Goal: Task Accomplishment & Management: Use online tool/utility

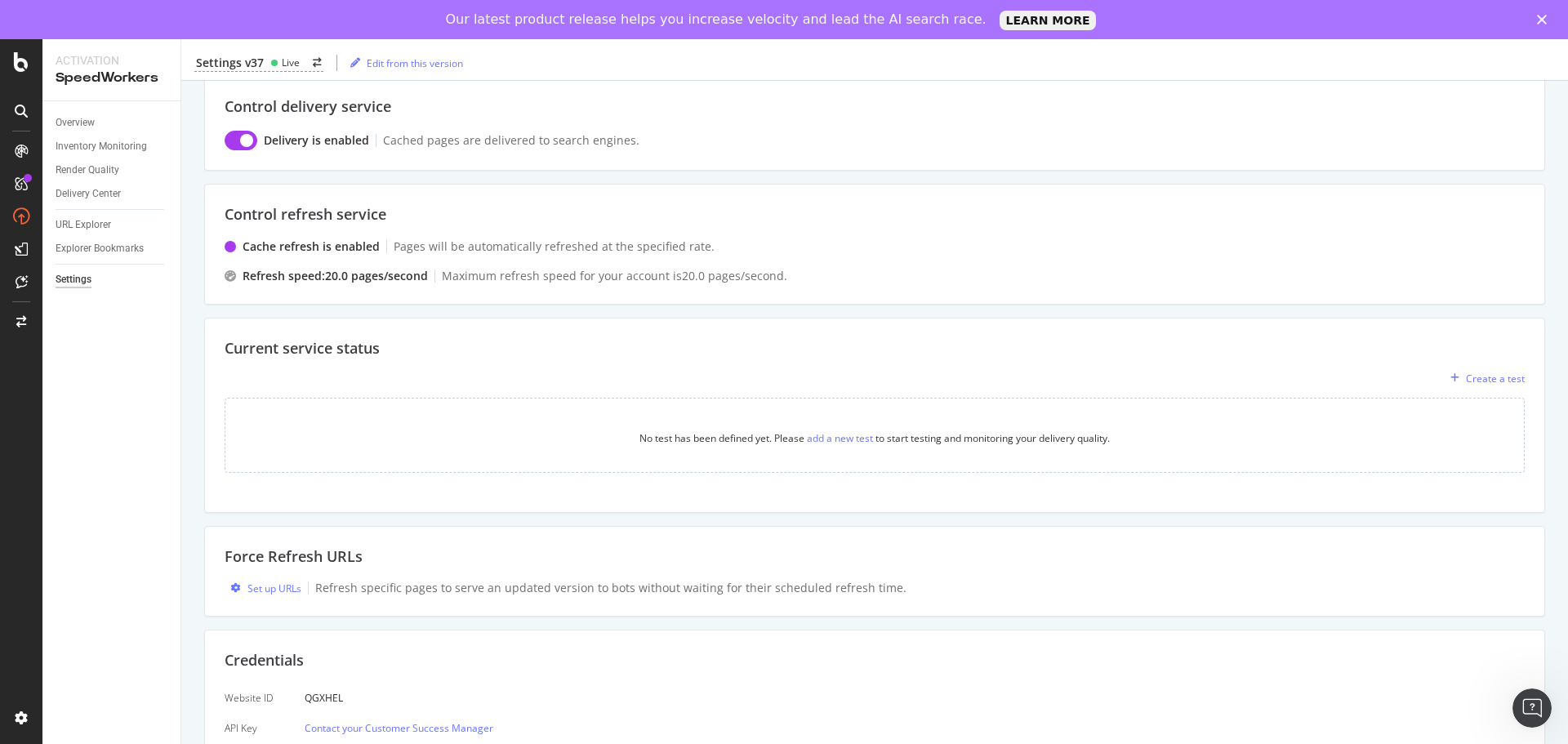
scroll to position [94, 0]
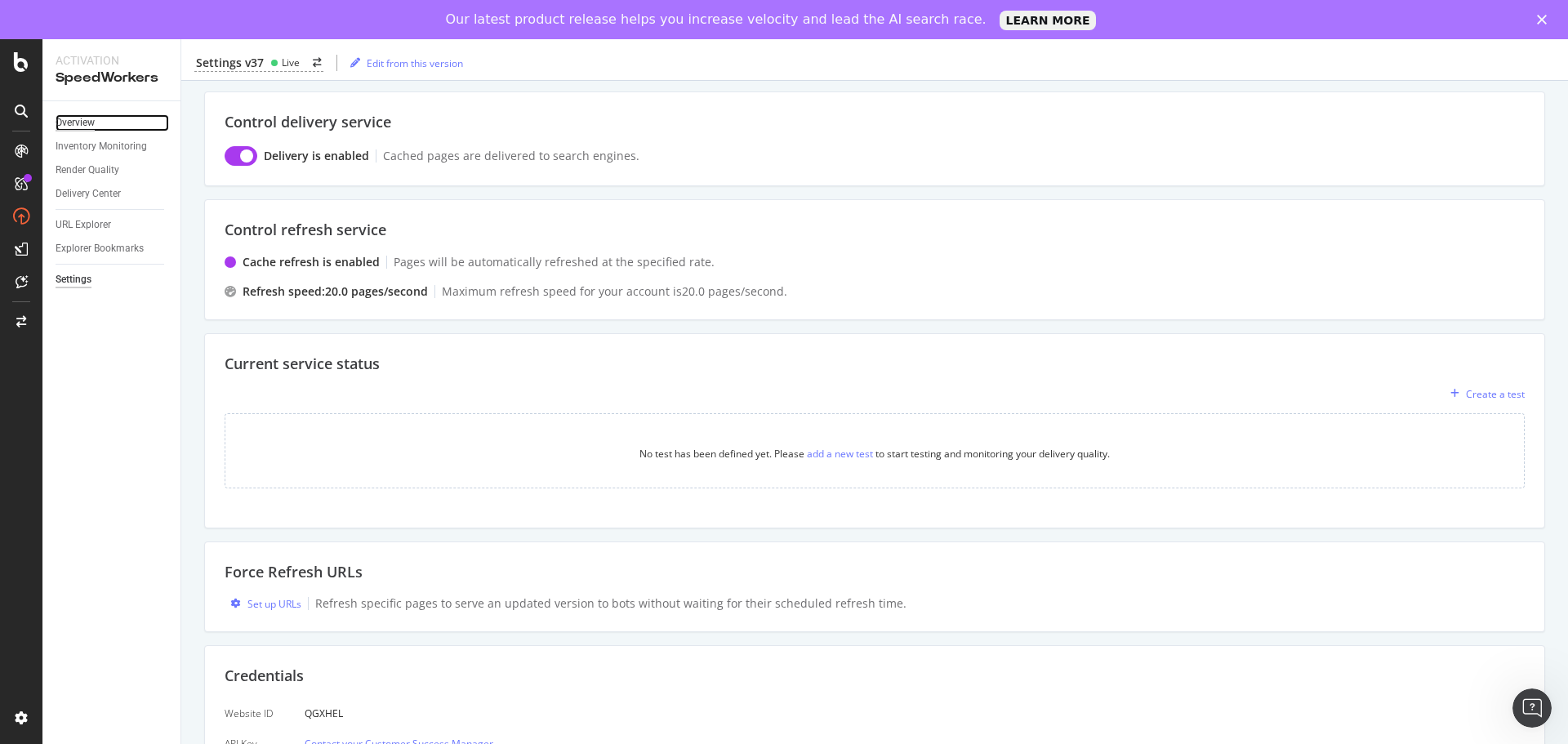
click at [77, 122] on div "Overview" at bounding box center [75, 122] width 39 height 17
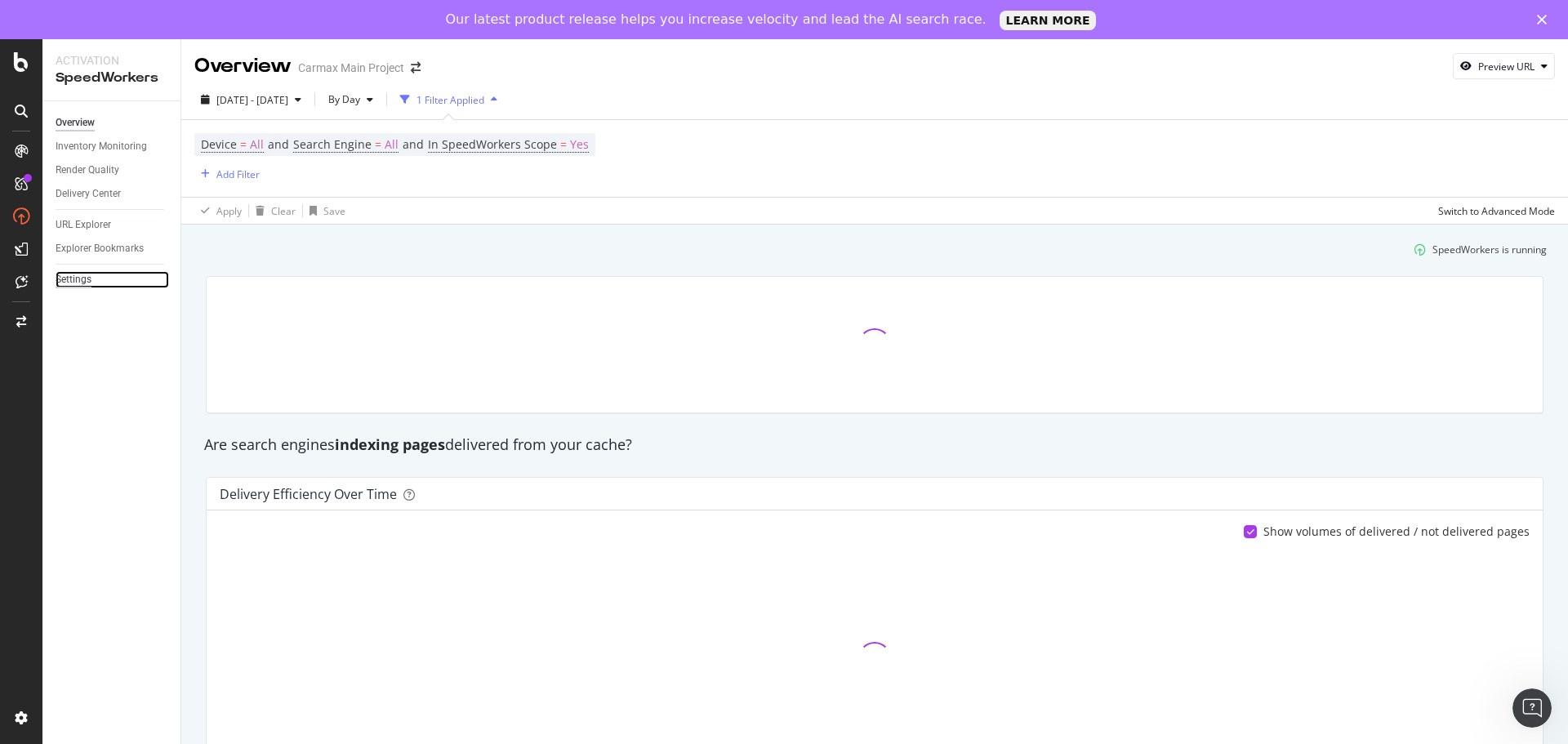
click at [86, 277] on div "Settings" at bounding box center [74, 279] width 36 height 17
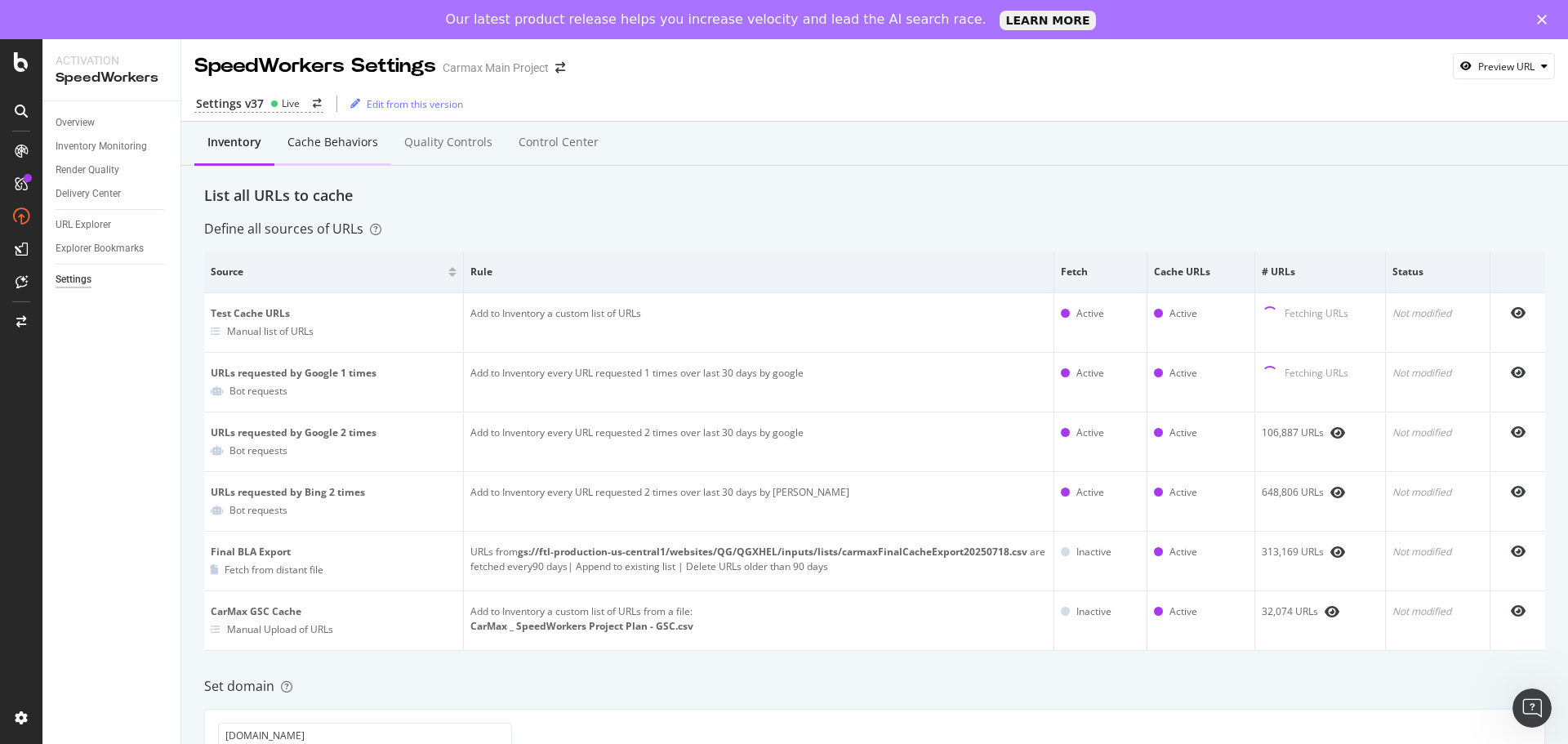
click at [356, 150] on div "Cache behaviors" at bounding box center [333, 142] width 90 height 16
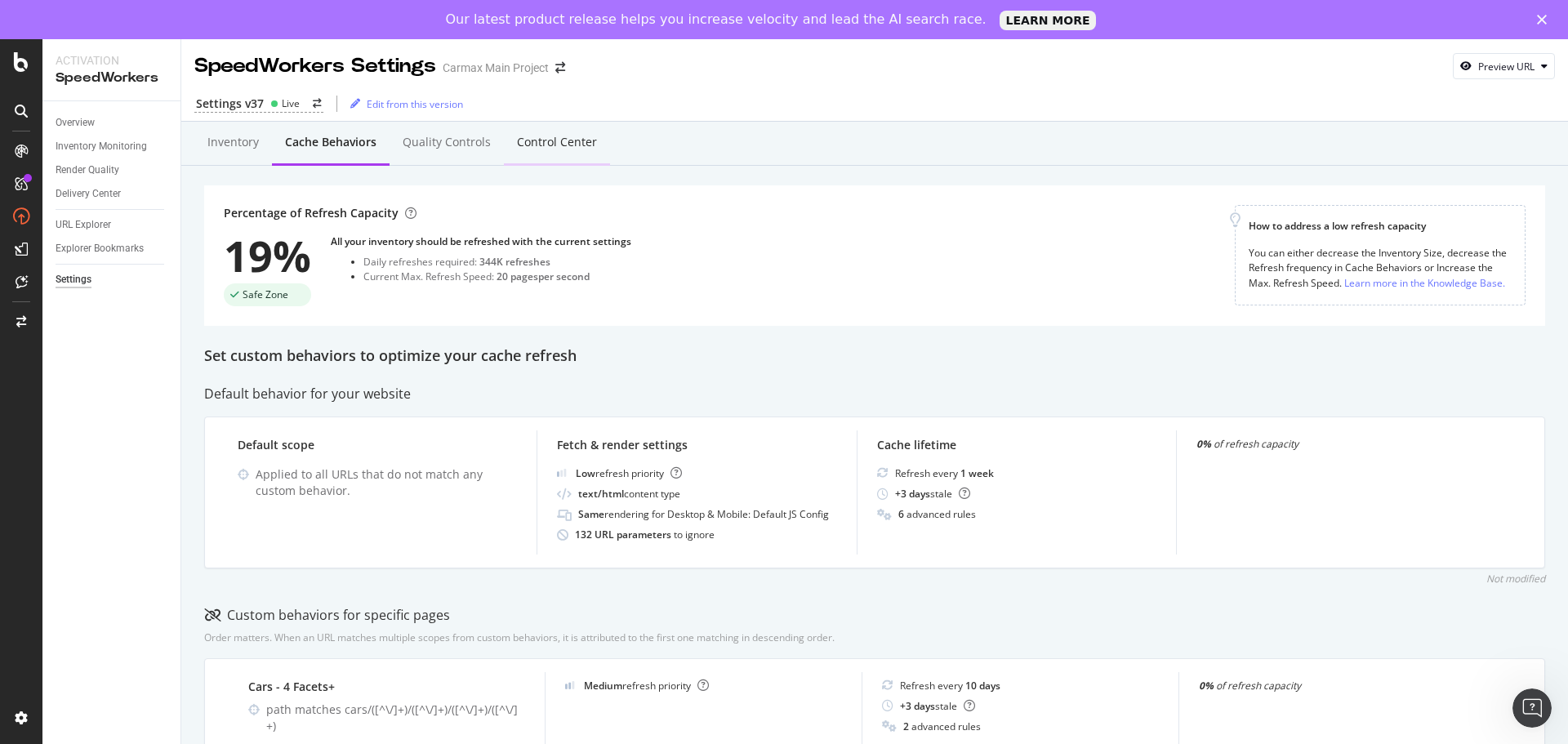
click at [530, 141] on div "Control Center" at bounding box center [557, 142] width 80 height 16
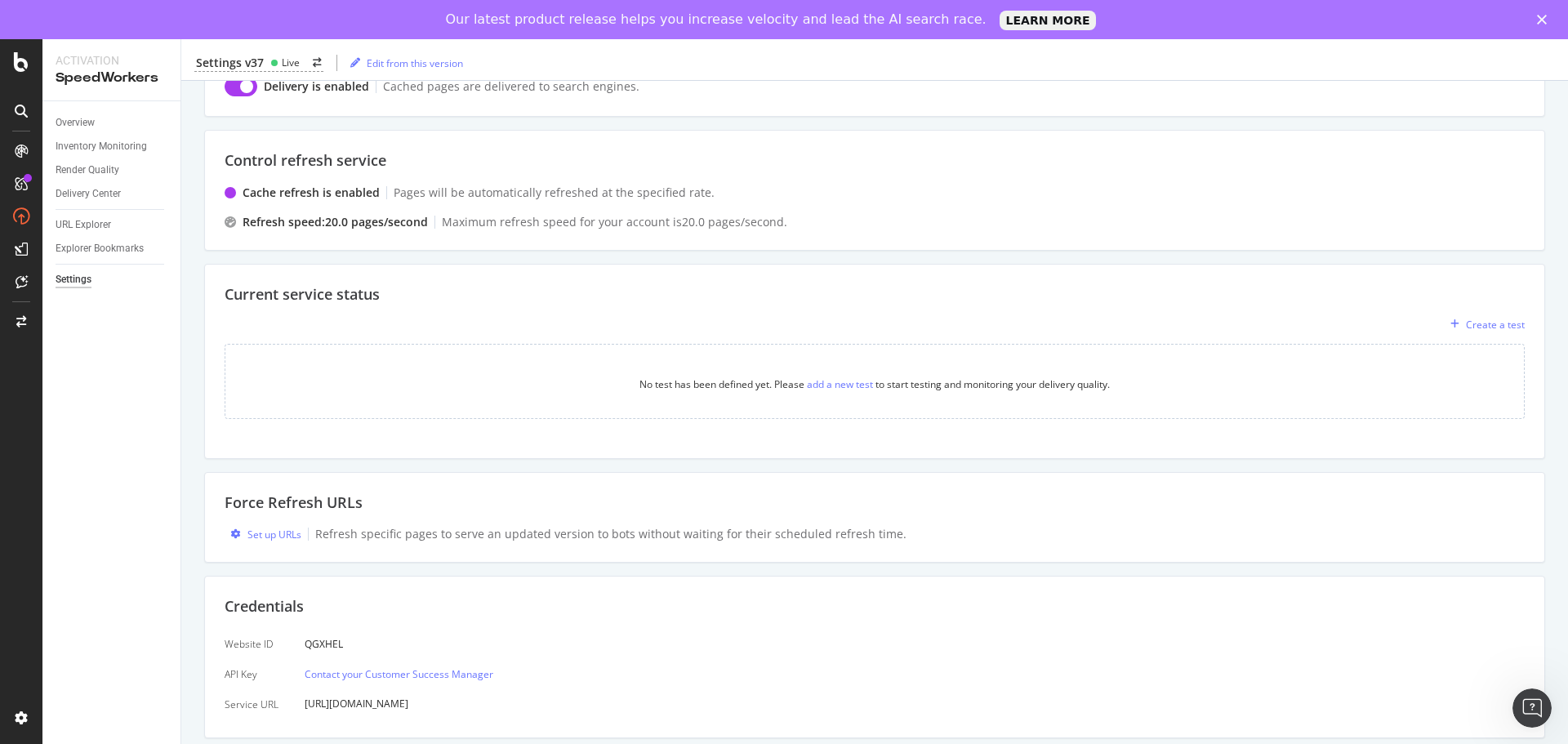
scroll to position [176, 0]
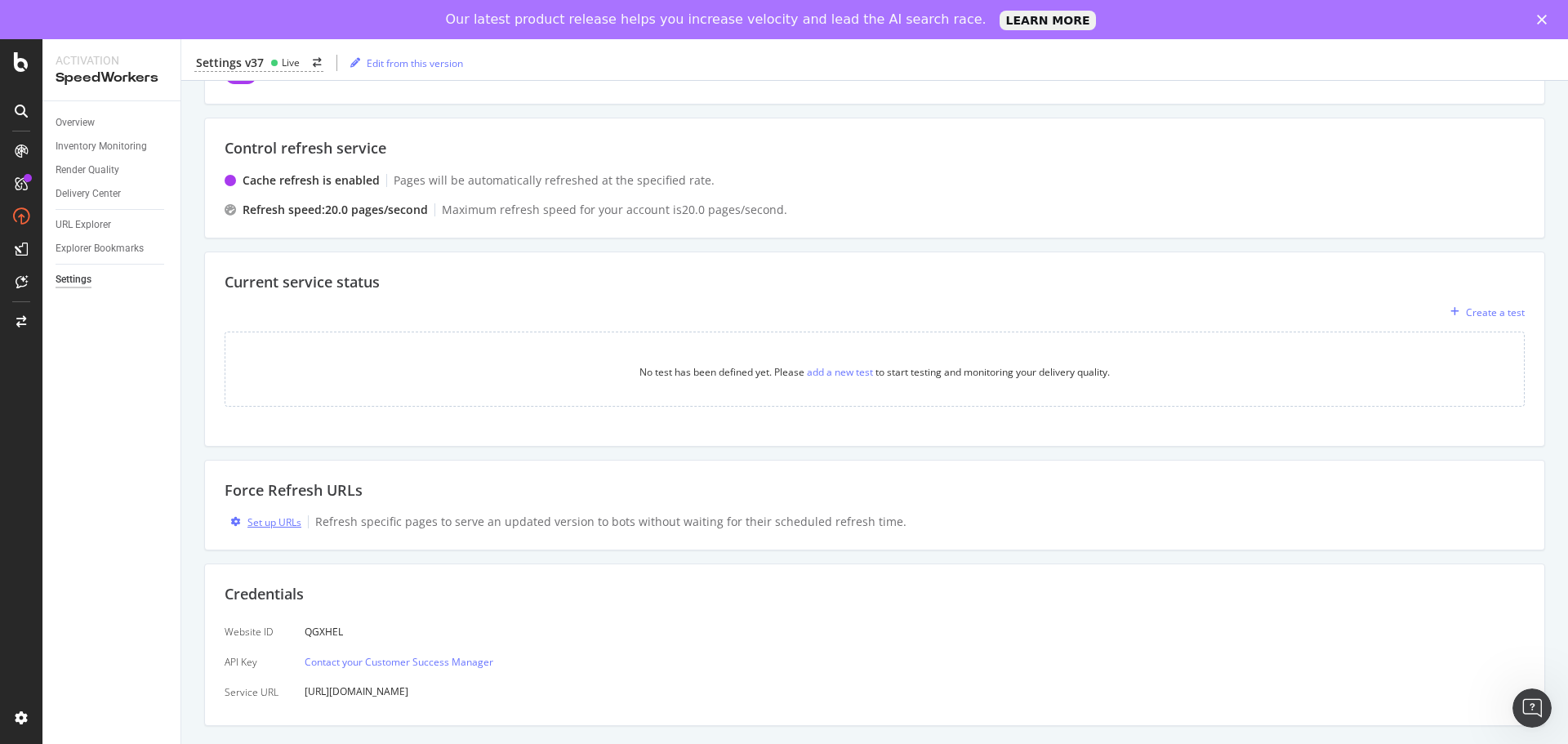
click at [271, 517] on div "Set up URLs" at bounding box center [274, 522] width 54 height 14
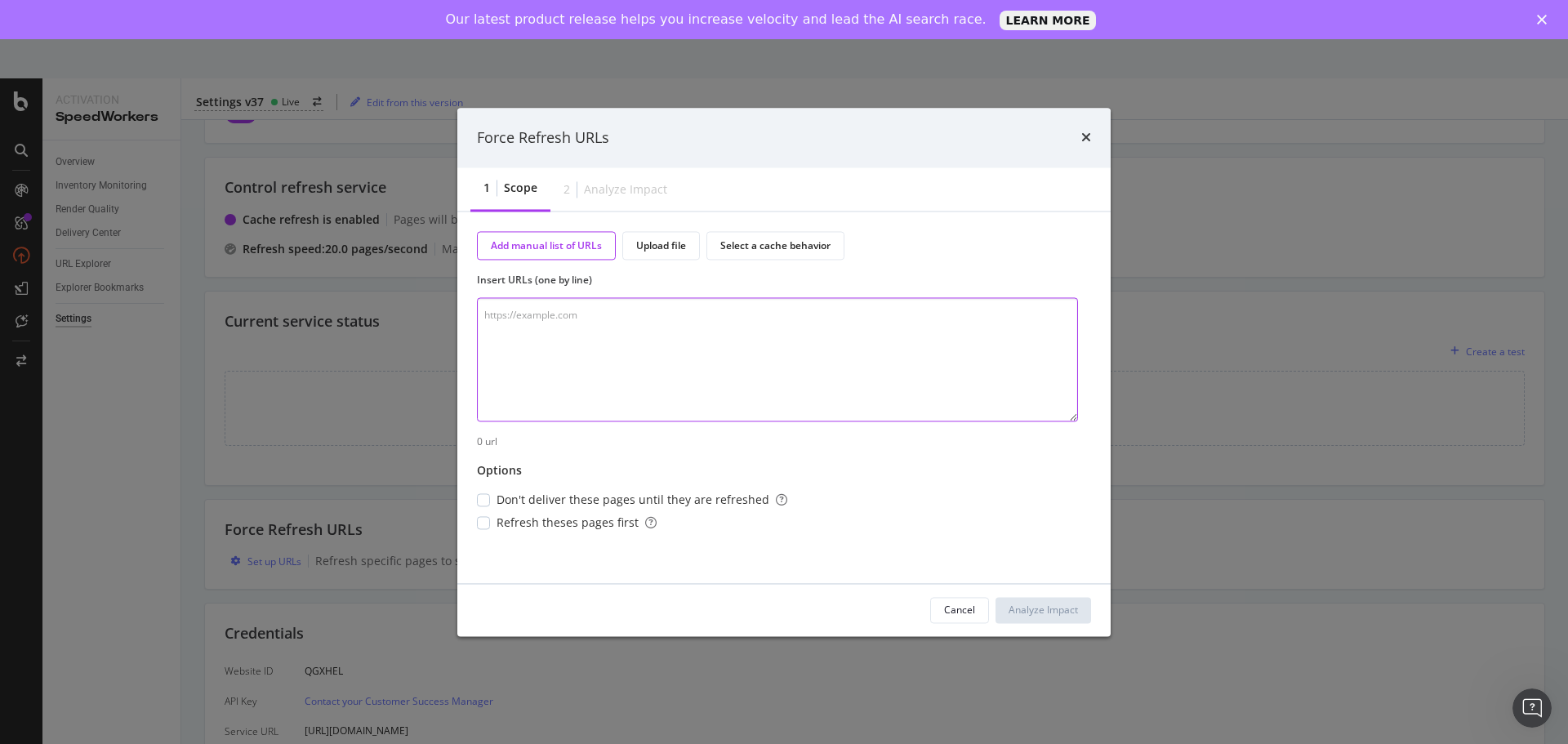
click at [607, 318] on textarea "modal" at bounding box center [778, 360] width 601 height 124
paste textarea "[DOMAIN_NAME][URL]"
type textarea "[DOMAIN_NAME][URL]"
paste textarea "[DOMAIN_NAME][URL]"
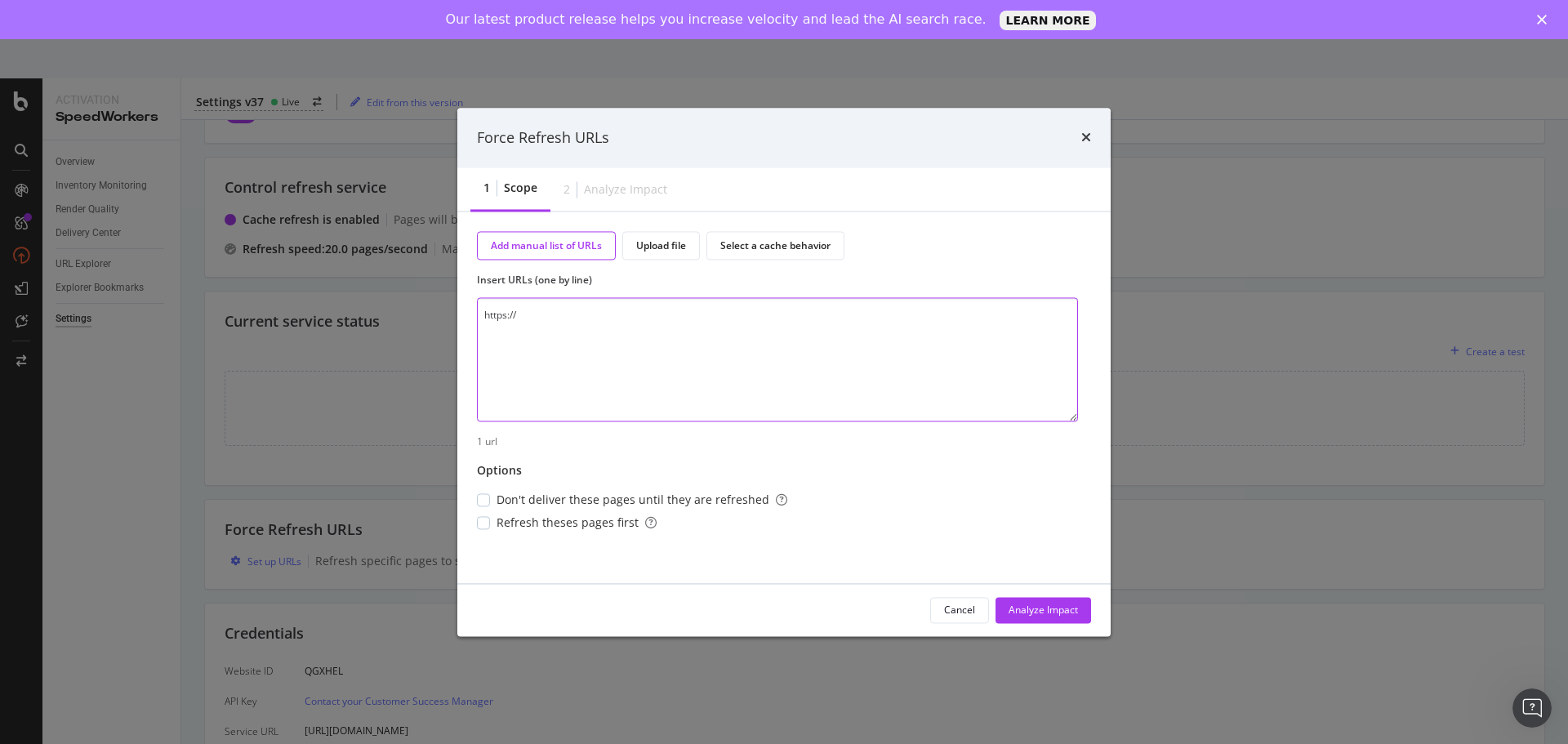
type textarea "[URL][DOMAIN_NAME]"
click at [1047, 606] on div "Analyze Impact" at bounding box center [1043, 610] width 69 height 14
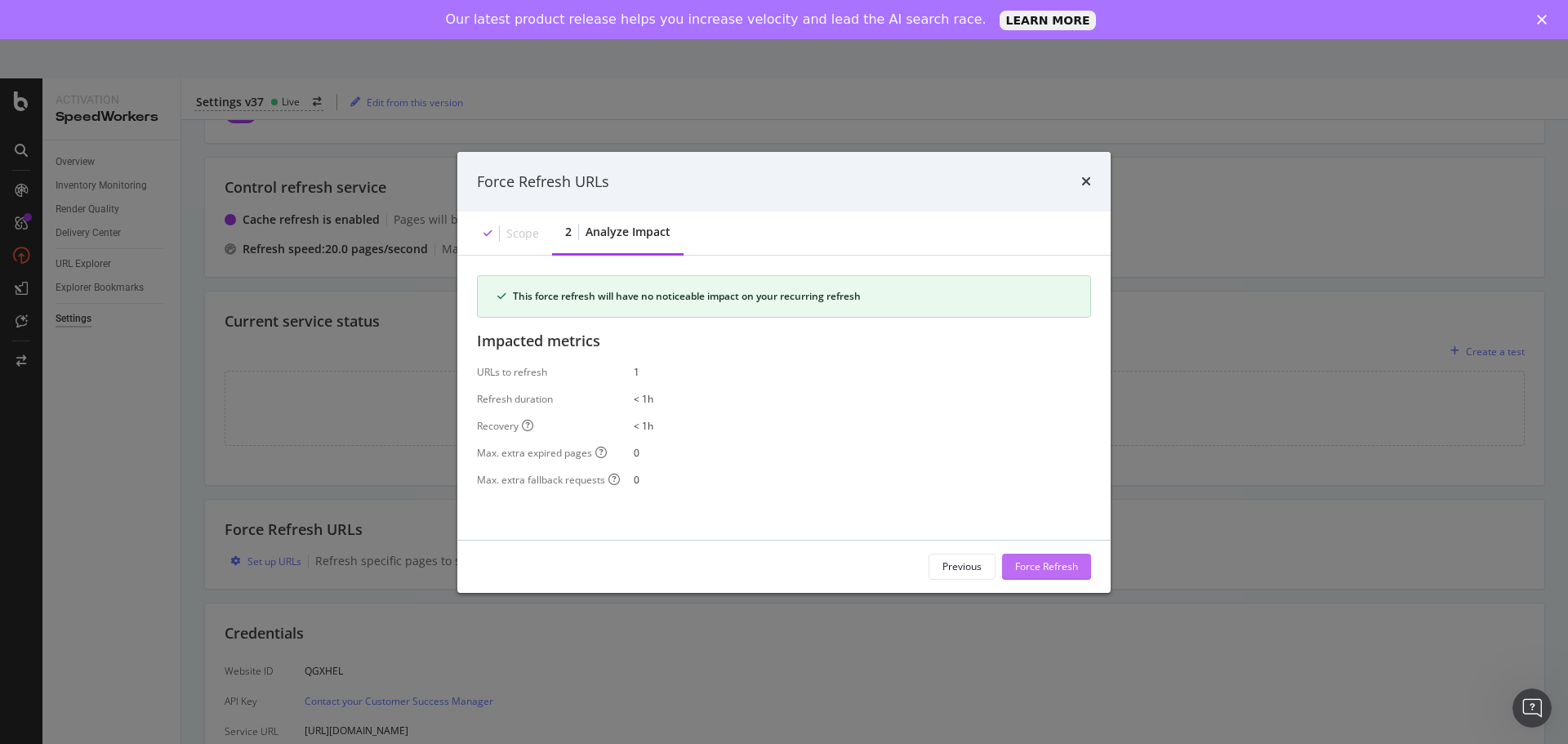
click at [1031, 560] on div "Force Refresh" at bounding box center [1047, 567] width 63 height 14
